Goal: Task Accomplishment & Management: Use online tool/utility

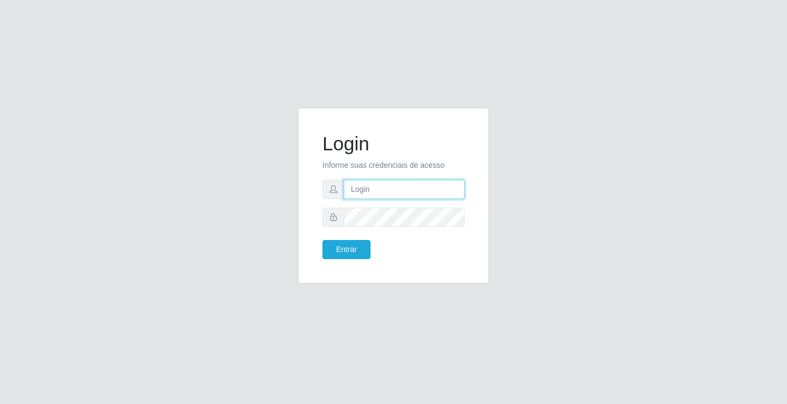
click at [368, 189] on input "text" at bounding box center [404, 189] width 121 height 19
type input "[PERSON_NAME]"
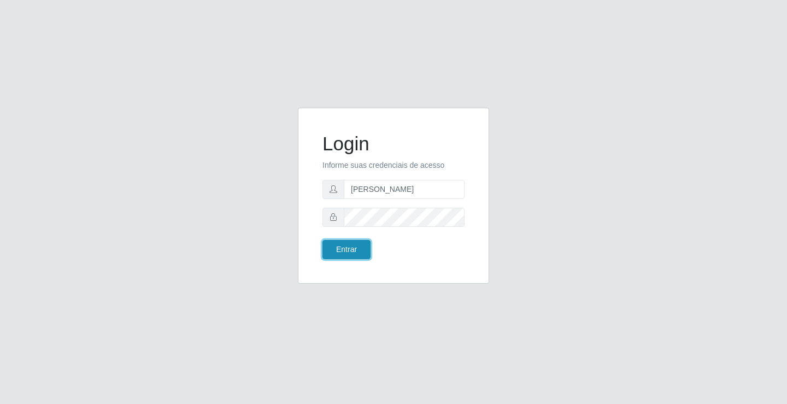
click at [341, 248] on button "Entrar" at bounding box center [346, 249] width 48 height 19
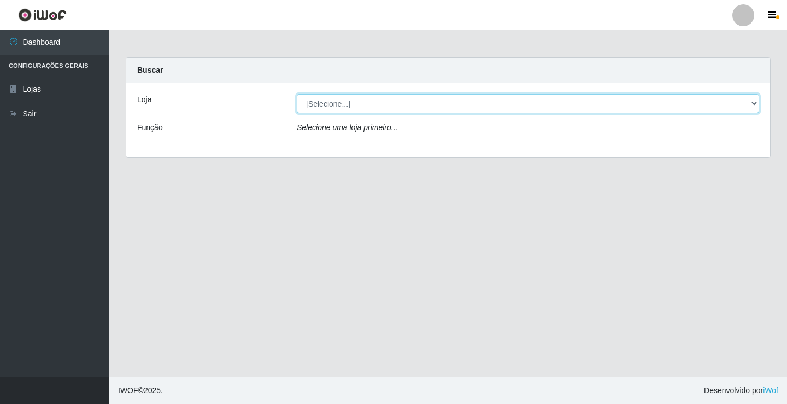
click at [380, 103] on select "[Selecione...] Ideal - Conceição" at bounding box center [528, 103] width 462 height 19
select select "231"
click at [297, 94] on select "[Selecione...] Ideal - Conceição" at bounding box center [528, 103] width 462 height 19
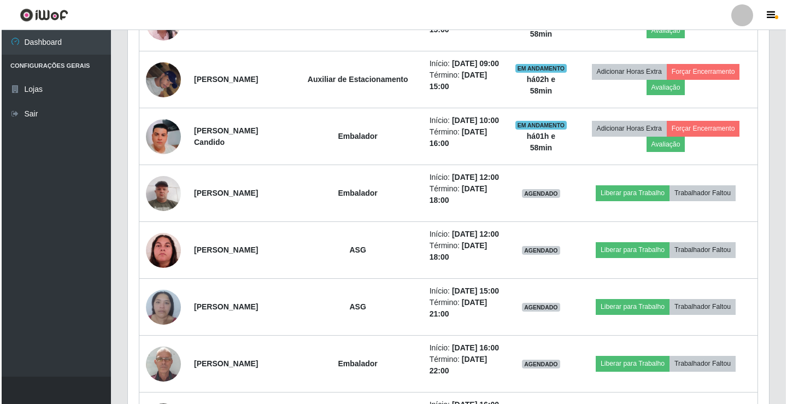
scroll to position [656, 0]
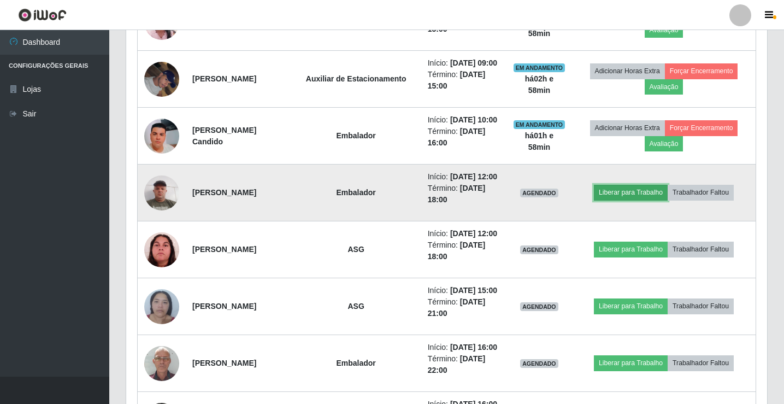
click at [622, 195] on button "Liberar para Trabalho" at bounding box center [631, 192] width 74 height 15
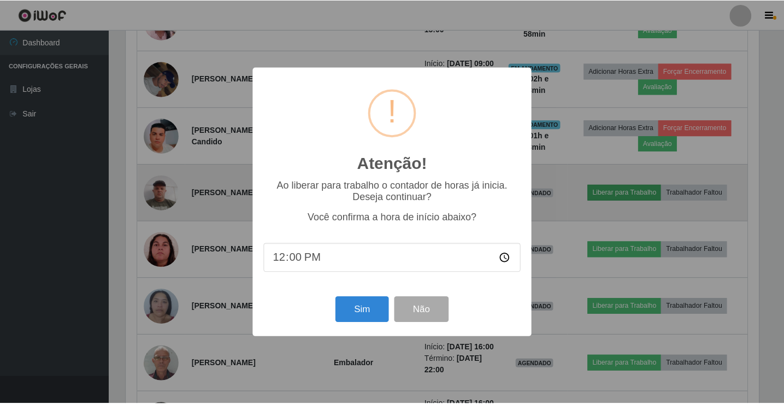
scroll to position [227, 636]
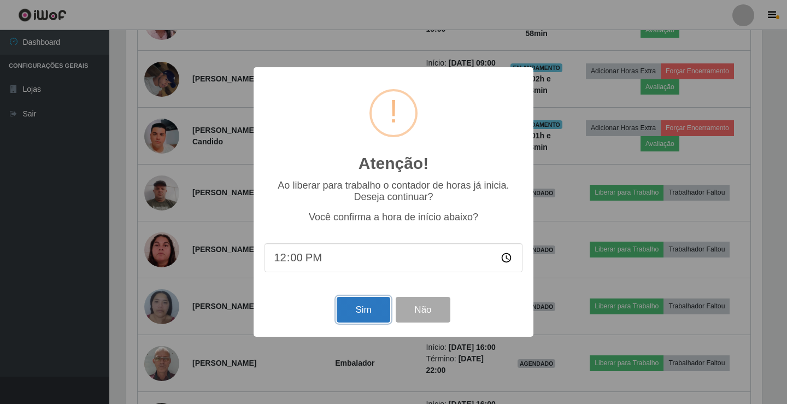
click at [373, 303] on button "Sim" at bounding box center [363, 310] width 53 height 26
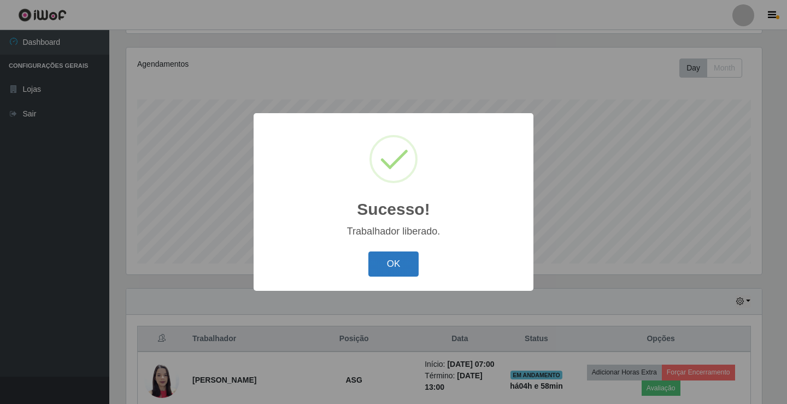
click at [381, 271] on button "OK" at bounding box center [393, 264] width 51 height 26
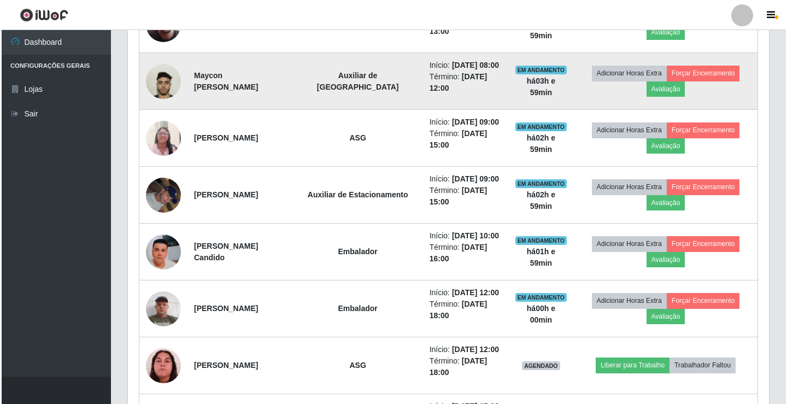
scroll to position [559, 0]
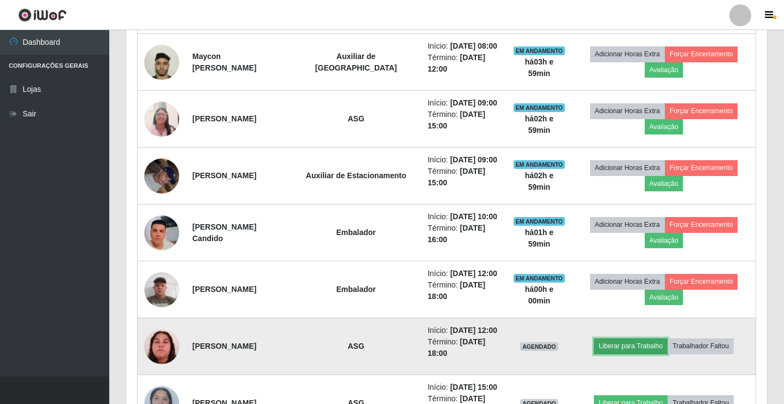
click at [637, 345] on button "Liberar para Trabalho" at bounding box center [631, 345] width 74 height 15
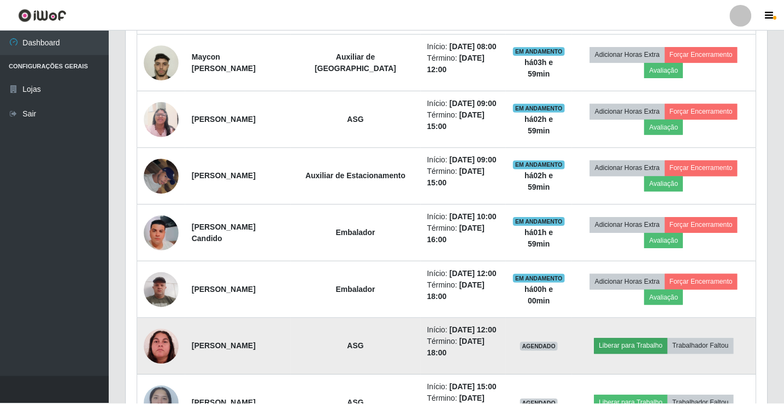
scroll to position [227, 636]
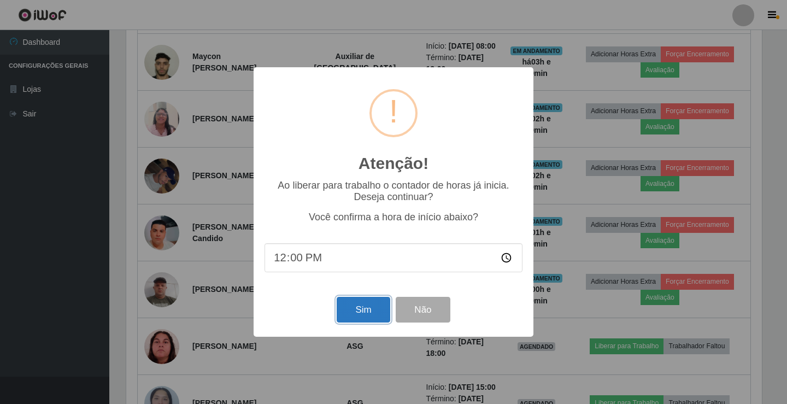
click at [386, 315] on button "Sim" at bounding box center [363, 310] width 53 height 26
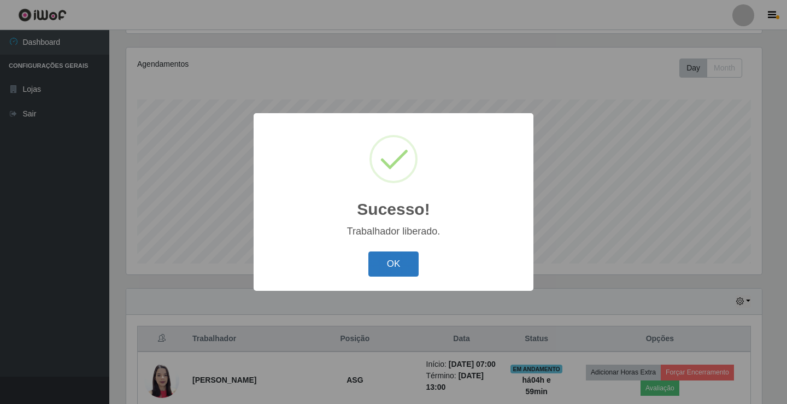
click at [402, 274] on button "OK" at bounding box center [393, 264] width 51 height 26
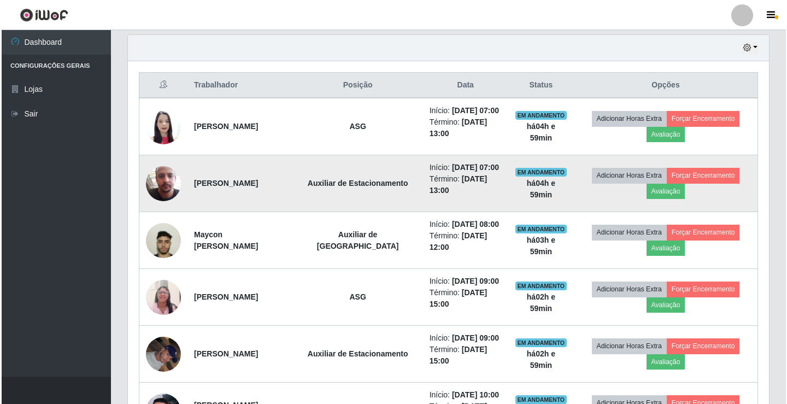
scroll to position [401, 0]
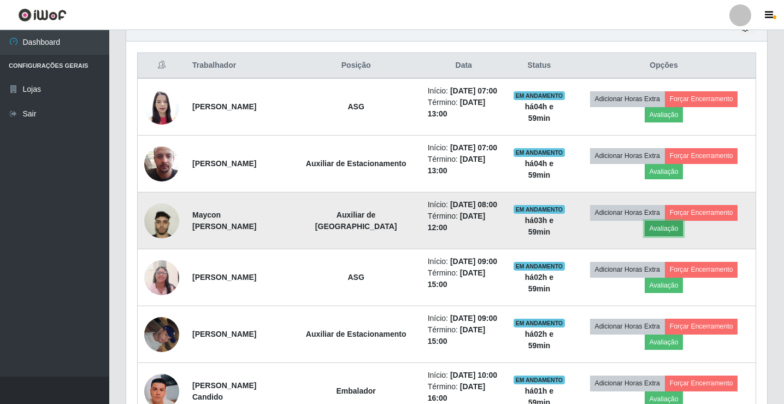
click at [671, 230] on button "Avaliação" at bounding box center [664, 228] width 39 height 15
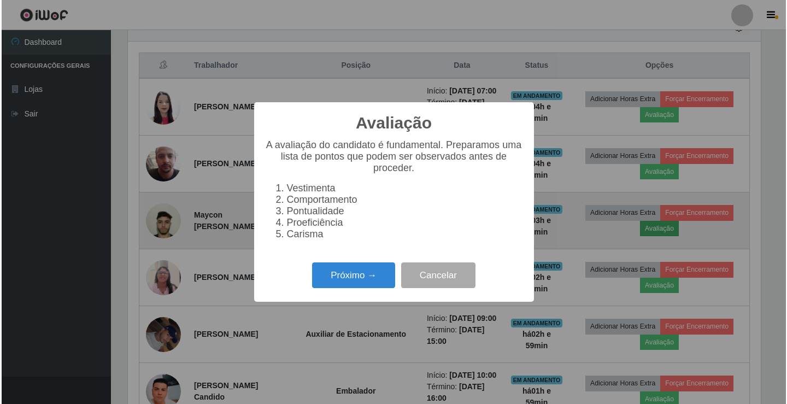
scroll to position [227, 636]
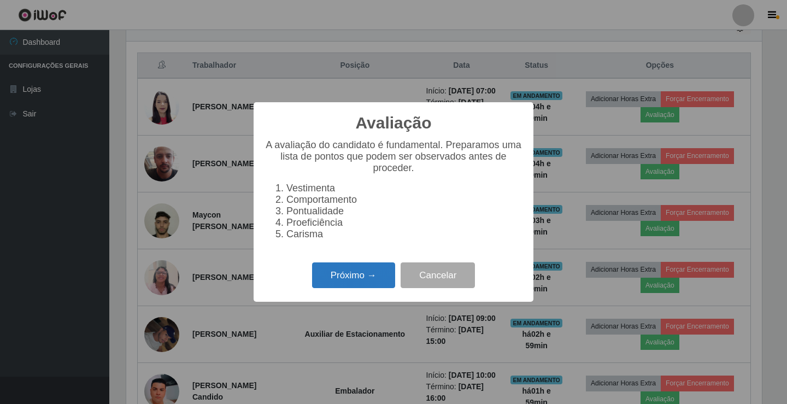
click at [355, 288] on button "Próximo →" at bounding box center [353, 275] width 83 height 26
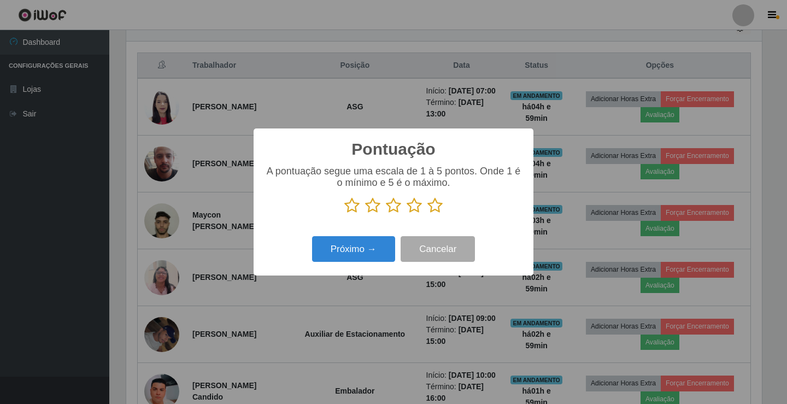
scroll to position [546278, 545870]
click at [434, 210] on icon at bounding box center [434, 205] width 15 height 16
click at [427, 214] on input "radio" at bounding box center [427, 214] width 0 height 0
click at [372, 247] on button "Próximo →" at bounding box center [353, 249] width 83 height 26
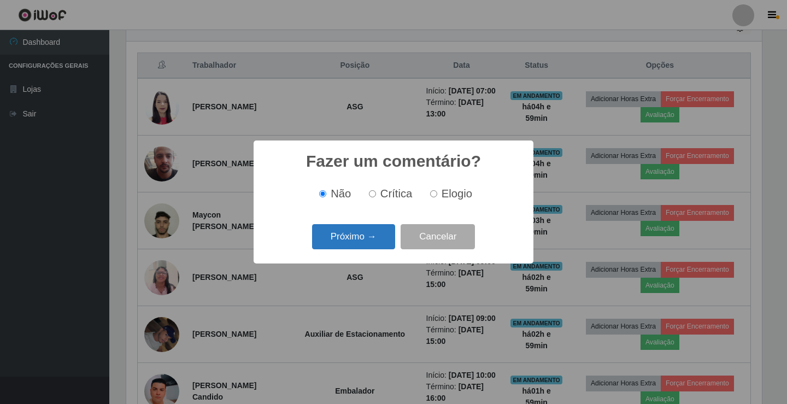
click at [372, 245] on button "Próximo →" at bounding box center [353, 237] width 83 height 26
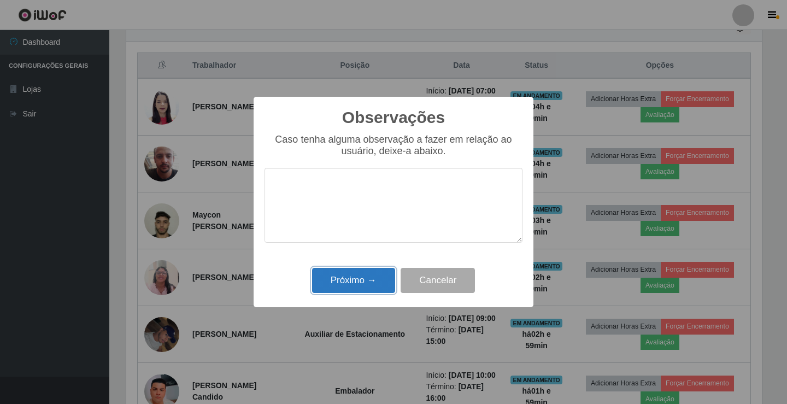
click at [341, 287] on button "Próximo →" at bounding box center [353, 281] width 83 height 26
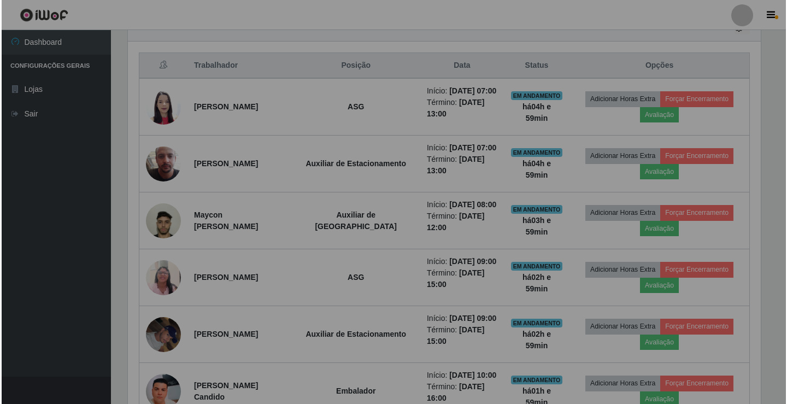
scroll to position [227, 641]
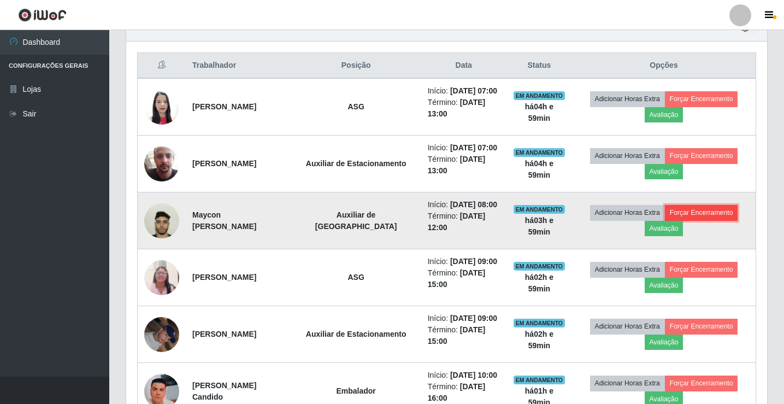
click at [707, 215] on button "Forçar Encerramento" at bounding box center [701, 212] width 73 height 15
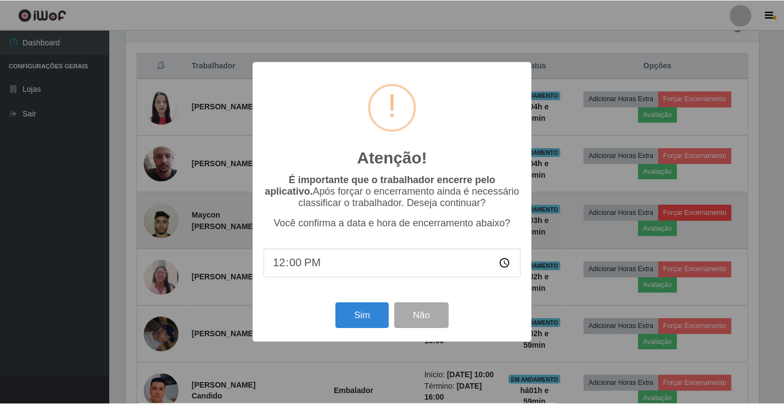
scroll to position [227, 636]
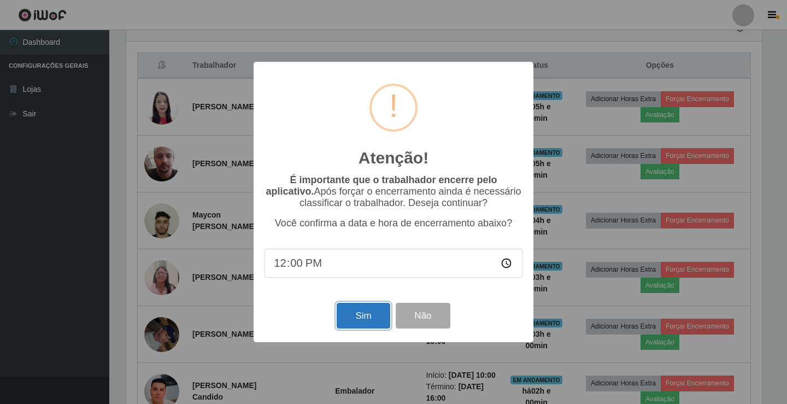
click at [357, 313] on button "Sim" at bounding box center [363, 316] width 53 height 26
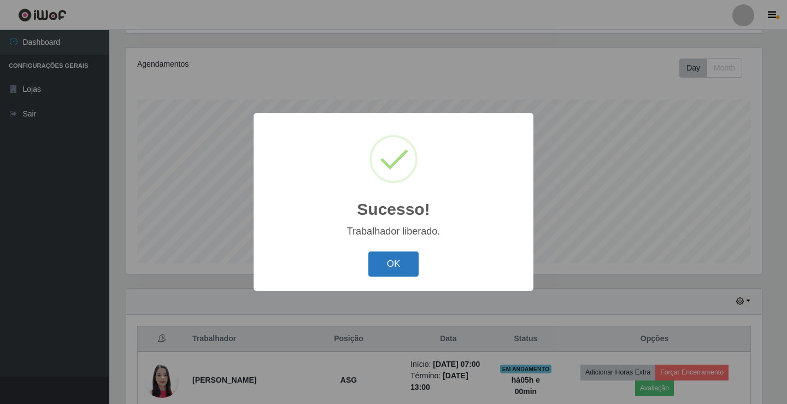
click at [376, 260] on button "OK" at bounding box center [393, 264] width 51 height 26
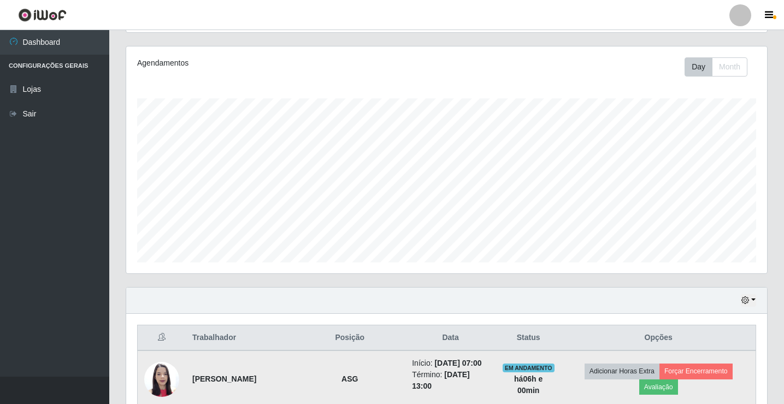
scroll to position [127, 0]
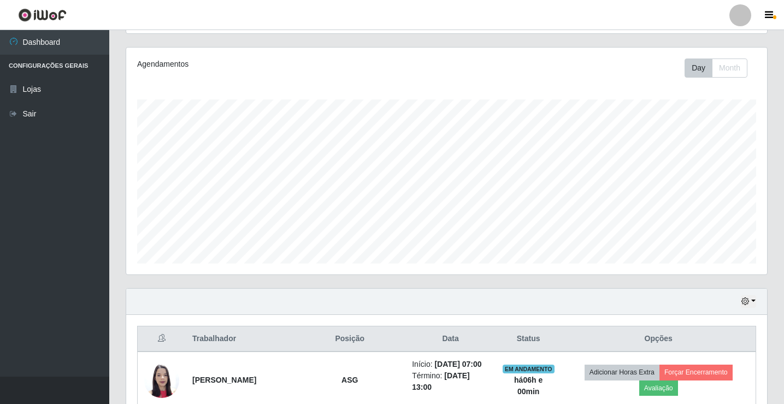
click at [737, 19] on div at bounding box center [741, 15] width 22 height 22
click at [701, 36] on button "Perfil" at bounding box center [719, 39] width 98 height 23
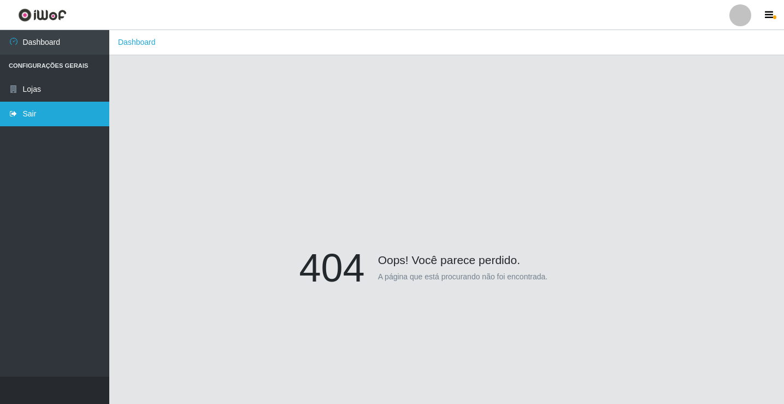
click at [44, 111] on link "Sair" at bounding box center [54, 114] width 109 height 25
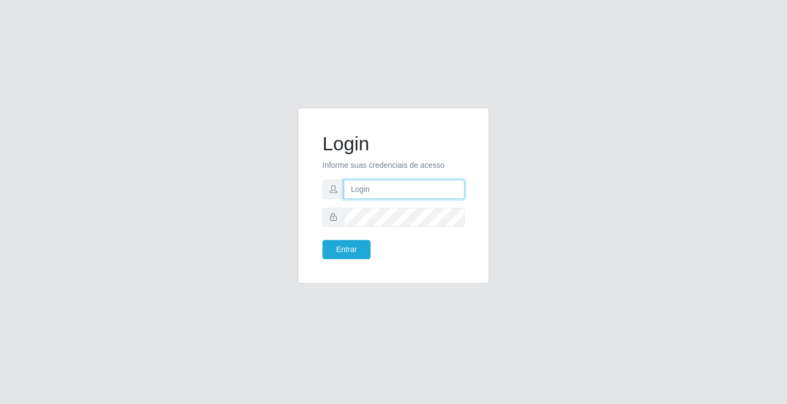
click at [425, 192] on input "text" at bounding box center [404, 189] width 121 height 19
type input "giovanny@ideal"
click at [406, 192] on input "giovanny@ideal" at bounding box center [404, 189] width 121 height 19
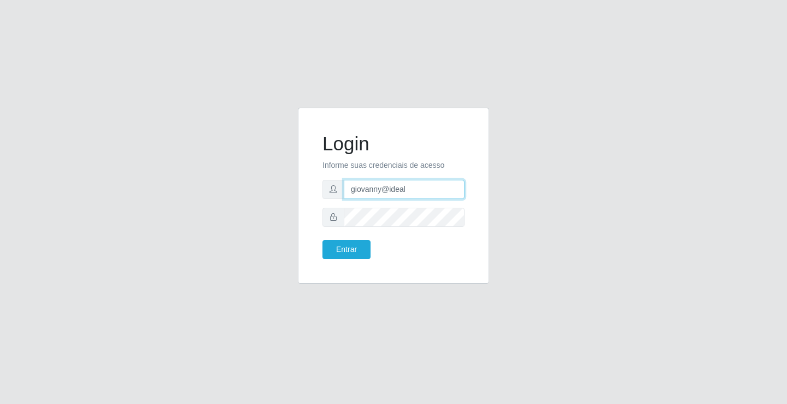
click at [405, 192] on input "giovanny@ideal" at bounding box center [404, 189] width 121 height 19
click at [355, 255] on button "Entrar" at bounding box center [346, 249] width 48 height 19
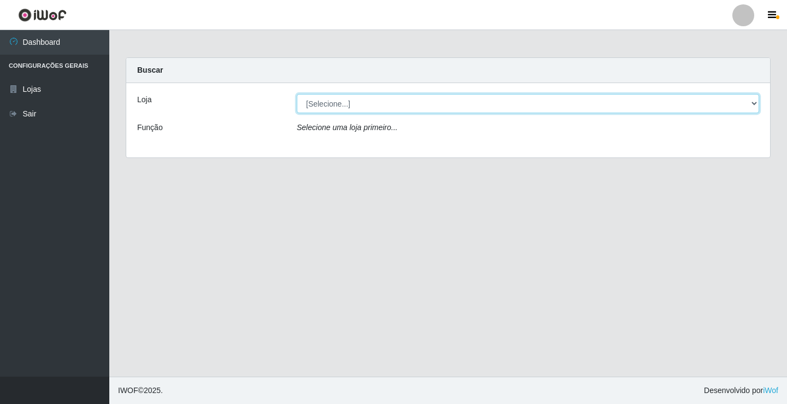
click at [573, 110] on select "[Selecione...] Ideal - Conceição" at bounding box center [528, 103] width 462 height 19
select select "231"
click at [297, 94] on select "[Selecione...] Ideal - Conceição" at bounding box center [528, 103] width 462 height 19
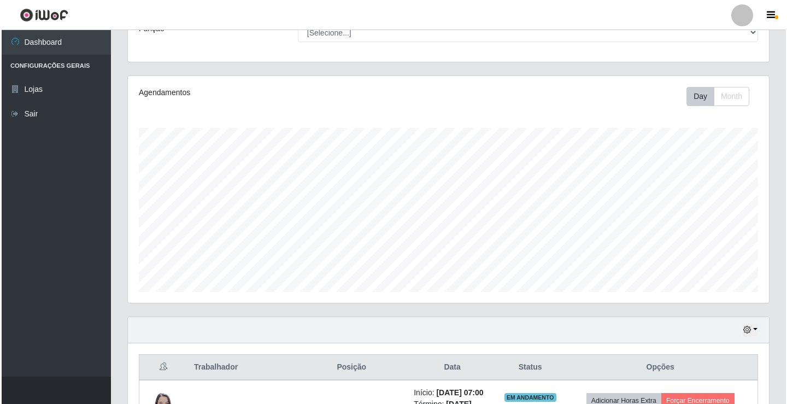
scroll to position [219, 0]
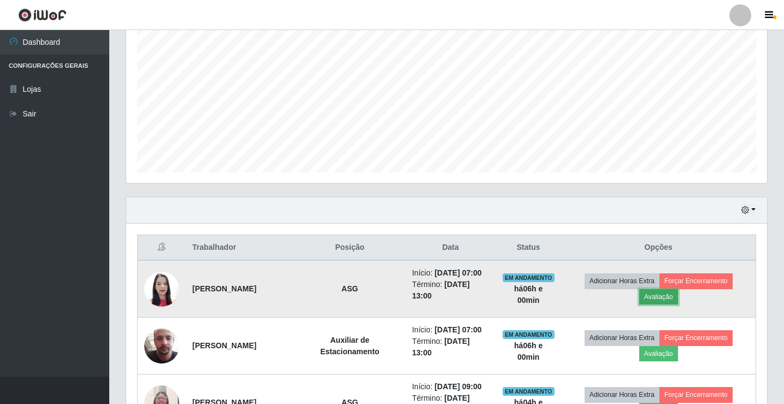
click at [666, 295] on button "Avaliação" at bounding box center [658, 296] width 39 height 15
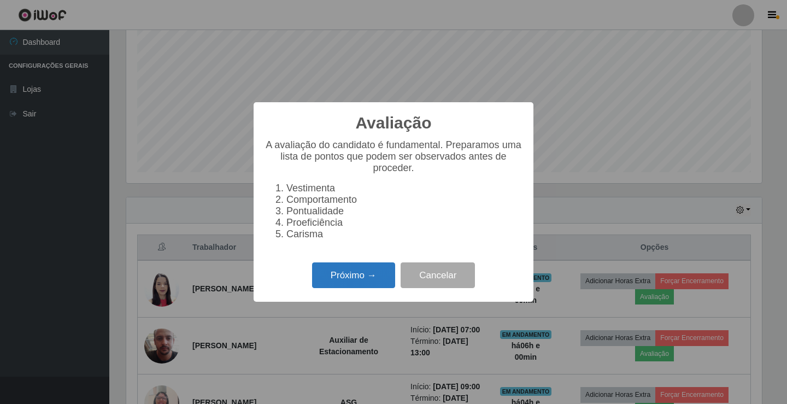
click at [361, 278] on button "Próximo →" at bounding box center [353, 275] width 83 height 26
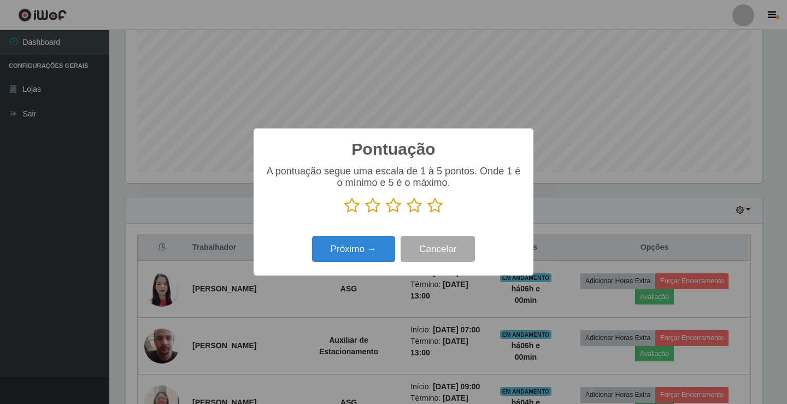
click at [436, 213] on icon at bounding box center [434, 205] width 15 height 16
click at [427, 214] on input "radio" at bounding box center [427, 214] width 0 height 0
click at [365, 255] on button "Próximo →" at bounding box center [353, 249] width 83 height 26
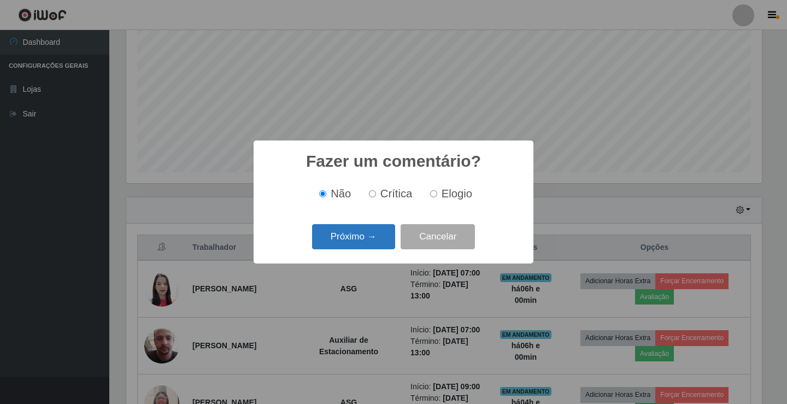
click at [374, 238] on button "Próximo →" at bounding box center [353, 237] width 83 height 26
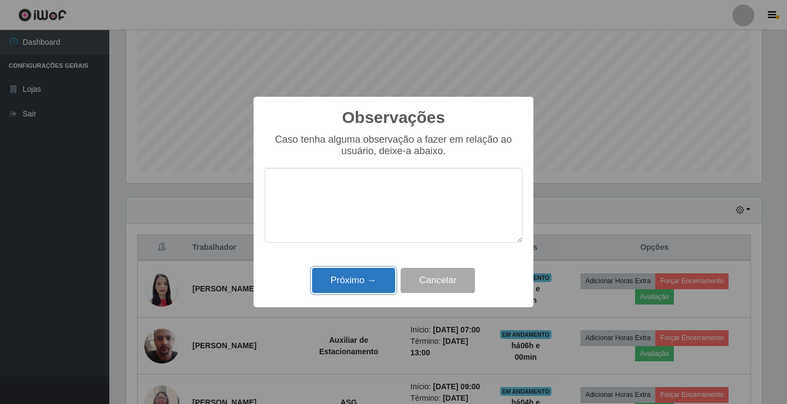
click at [370, 284] on button "Próximo →" at bounding box center [353, 281] width 83 height 26
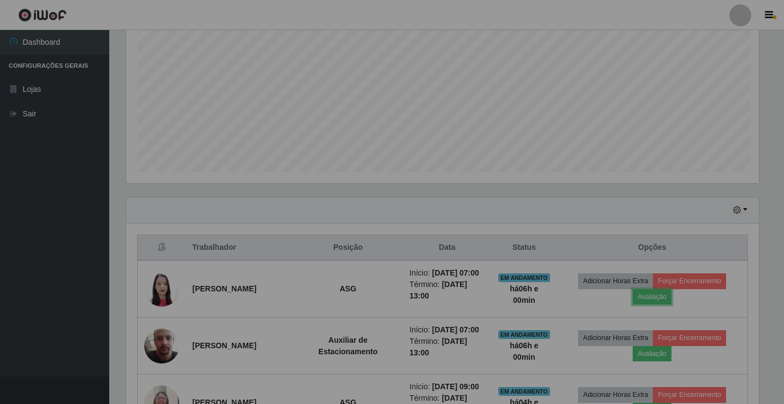
scroll to position [227, 641]
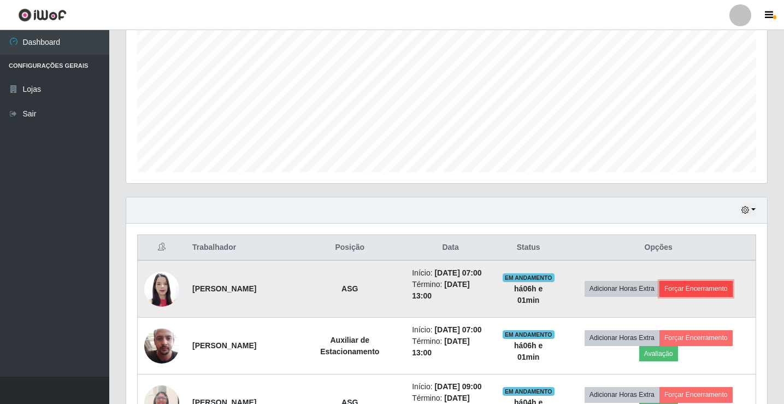
click at [700, 287] on button "Forçar Encerramento" at bounding box center [696, 288] width 73 height 15
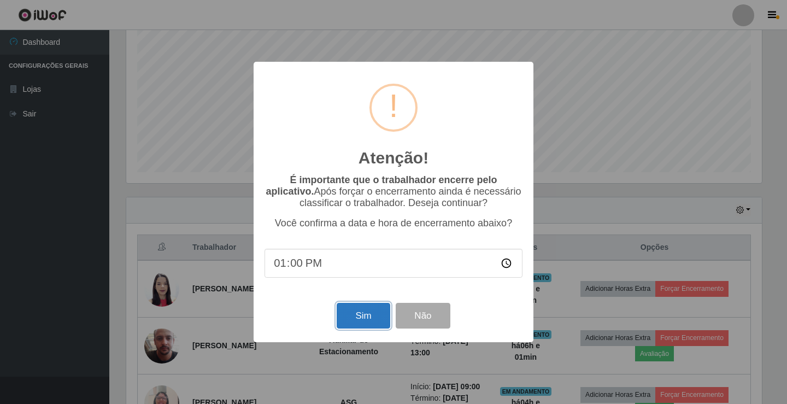
click at [359, 318] on button "Sim" at bounding box center [363, 316] width 53 height 26
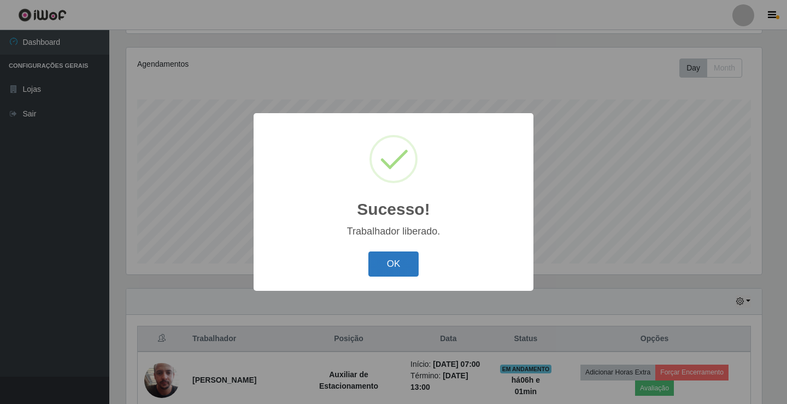
click at [398, 261] on button "OK" at bounding box center [393, 264] width 51 height 26
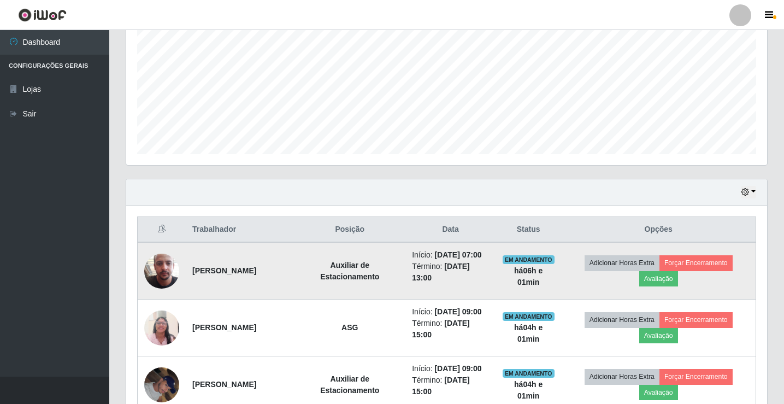
scroll to position [291, 0]
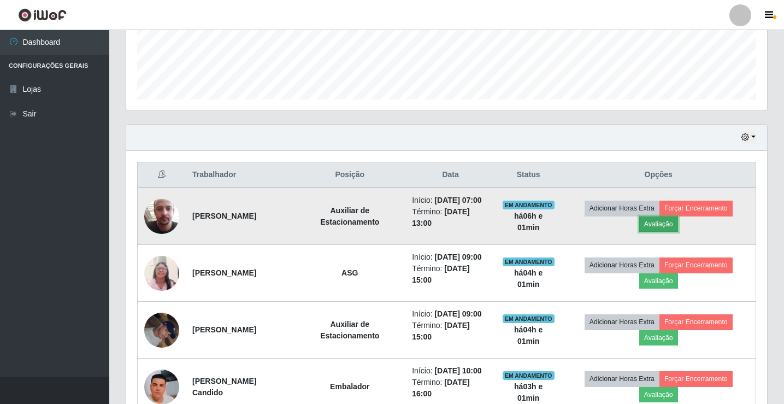
click at [673, 226] on button "Avaliação" at bounding box center [658, 223] width 39 height 15
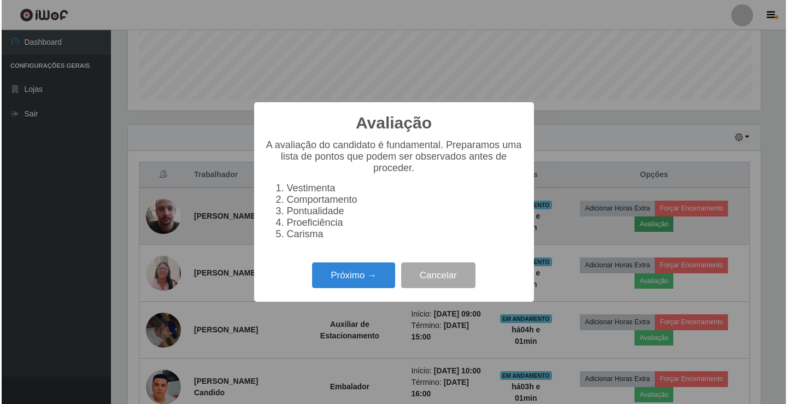
scroll to position [227, 636]
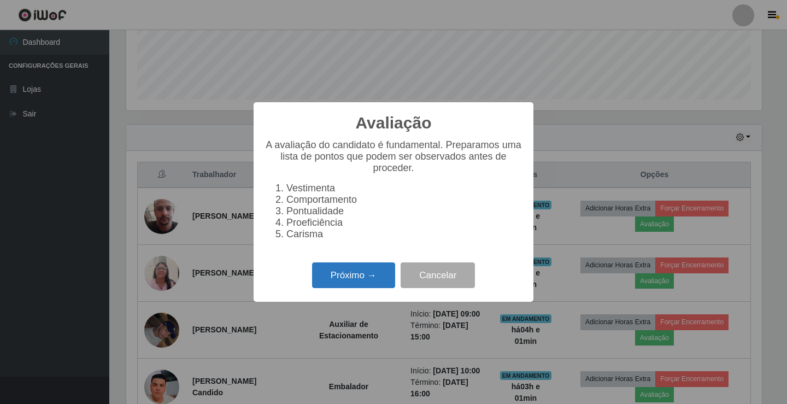
click at [338, 277] on button "Próximo →" at bounding box center [353, 275] width 83 height 26
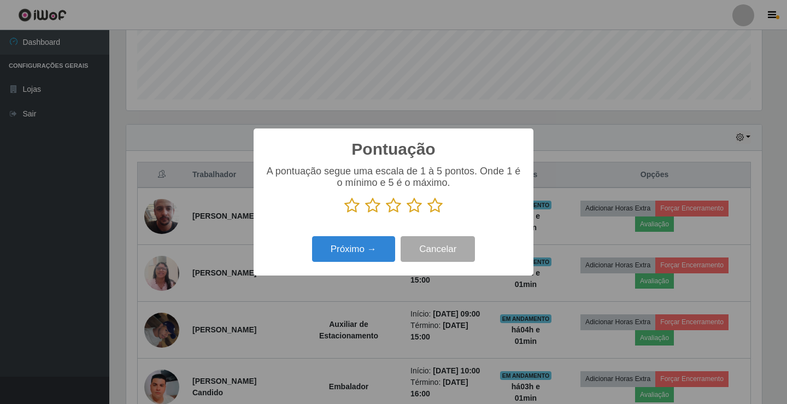
click at [437, 204] on icon at bounding box center [434, 205] width 15 height 16
click at [427, 214] on input "radio" at bounding box center [427, 214] width 0 height 0
click at [374, 248] on button "Próximo →" at bounding box center [353, 249] width 83 height 26
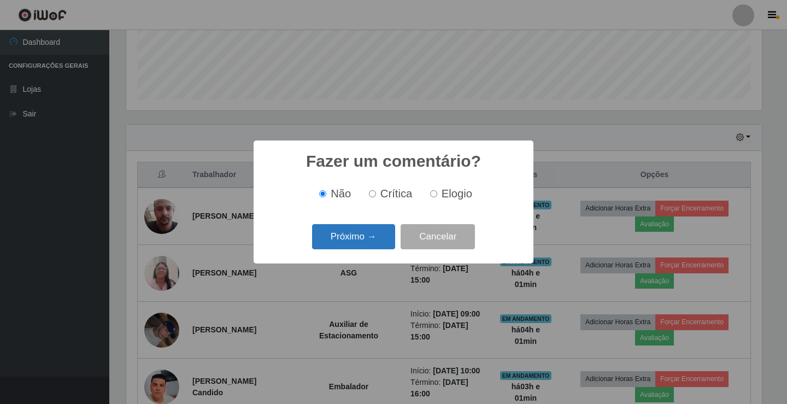
click at [372, 239] on button "Próximo →" at bounding box center [353, 237] width 83 height 26
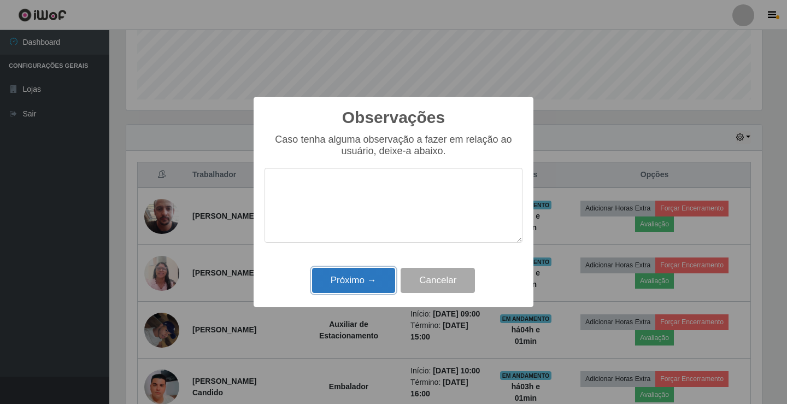
click at [354, 275] on button "Próximo →" at bounding box center [353, 281] width 83 height 26
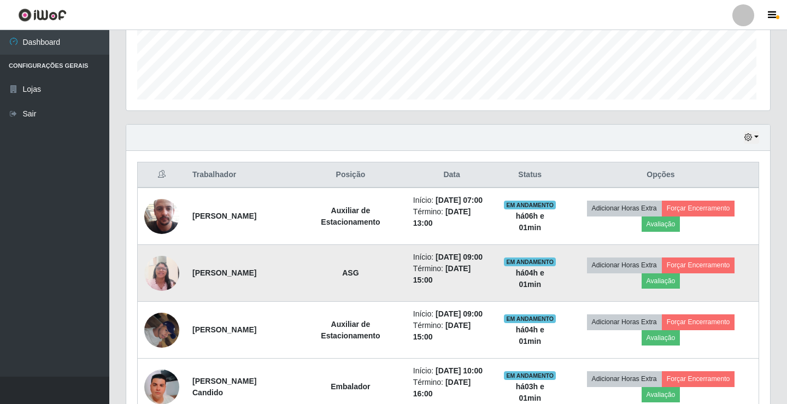
scroll to position [227, 641]
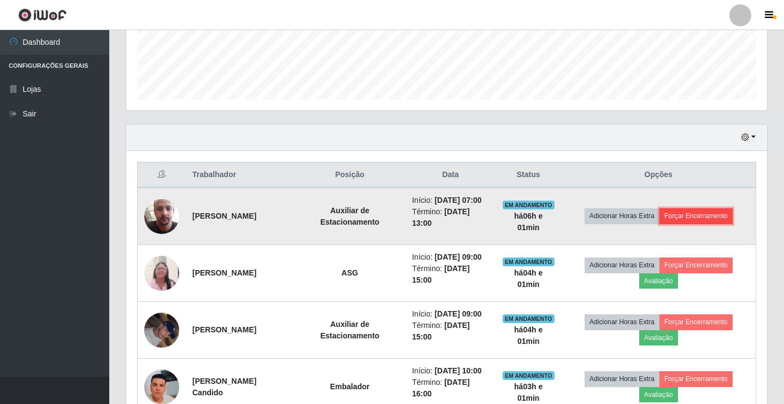
click at [706, 218] on button "Forçar Encerramento" at bounding box center [696, 215] width 73 height 15
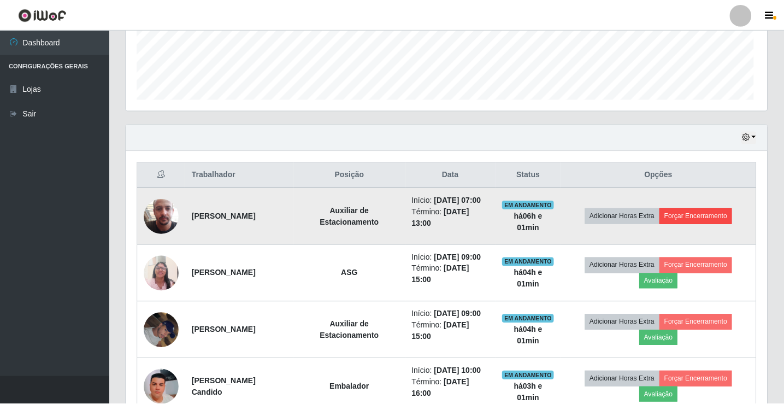
scroll to position [227, 636]
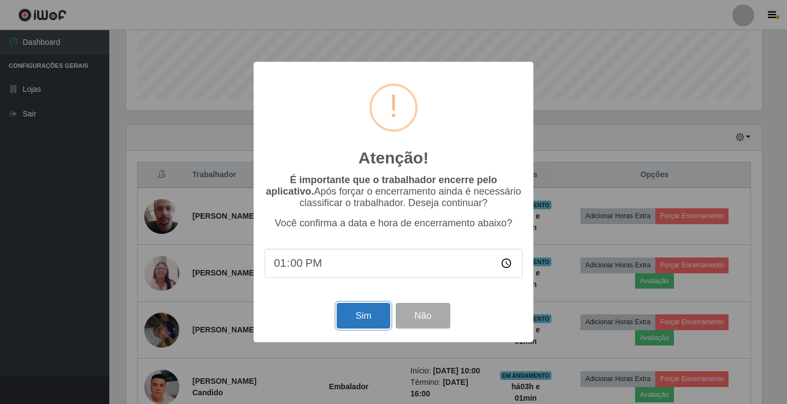
click at [362, 311] on button "Sim" at bounding box center [363, 316] width 53 height 26
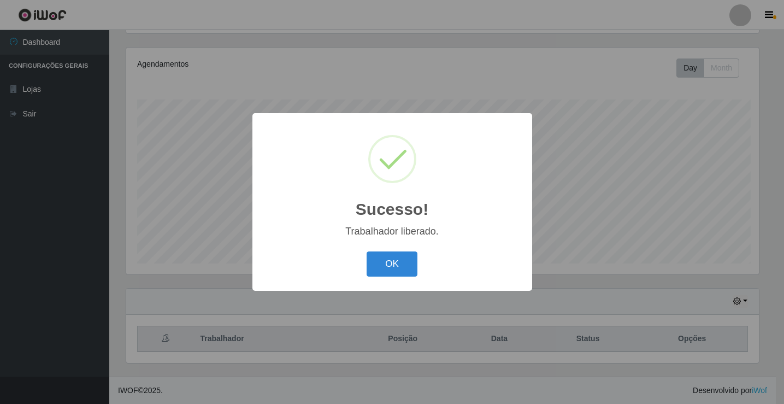
scroll to position [0, 0]
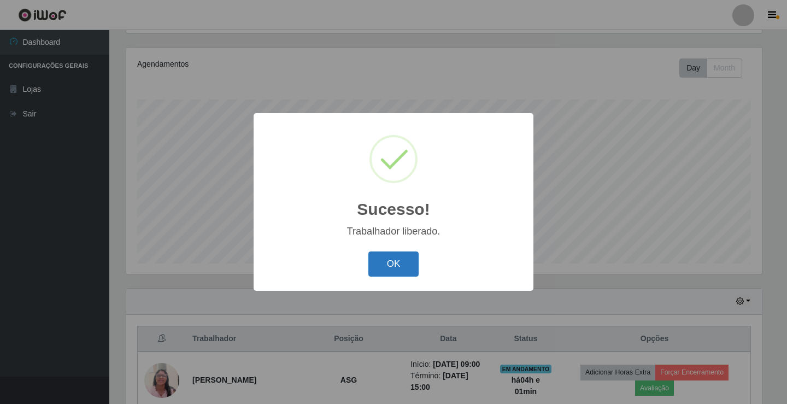
click at [399, 264] on button "OK" at bounding box center [393, 264] width 51 height 26
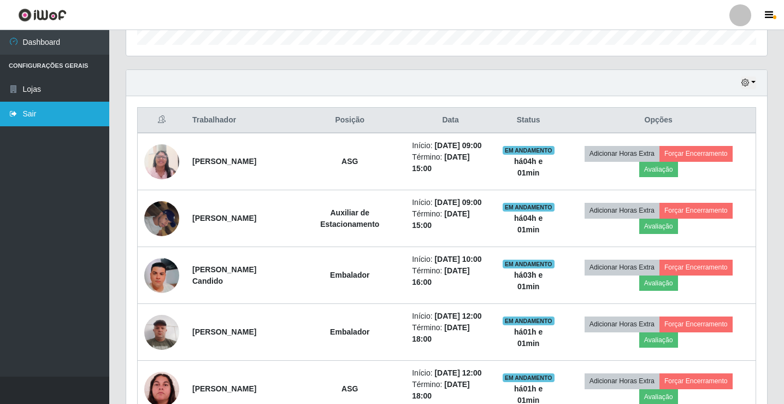
click at [27, 110] on link "Sair" at bounding box center [54, 114] width 109 height 25
